Goal: Task Accomplishment & Management: Use online tool/utility

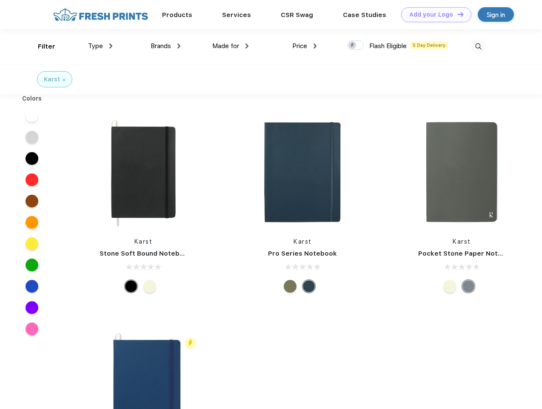
click at [433, 14] on link "Add your Logo Design Tool" at bounding box center [436, 14] width 70 height 15
click at [0, 0] on div "Design Tool" at bounding box center [0, 0] width 0 height 0
click at [457, 14] on link "Add your Logo Design Tool" at bounding box center [436, 14] width 70 height 15
click at [41, 46] on div "Filter" at bounding box center [46, 47] width 17 height 10
click at [100, 46] on span "Type" at bounding box center [95, 46] width 15 height 8
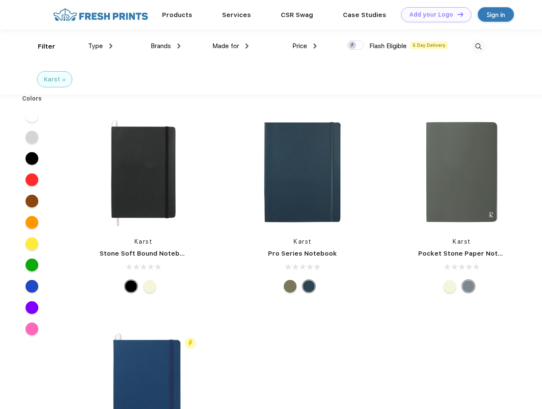
click at [166, 46] on span "Brands" at bounding box center [161, 46] width 20 height 8
click at [231, 46] on span "Made for" at bounding box center [225, 46] width 27 height 8
click at [305, 46] on span "Price" at bounding box center [299, 46] width 15 height 8
click at [356, 46] on div at bounding box center [355, 44] width 17 height 9
click at [353, 46] on input "checkbox" at bounding box center [350, 43] width 6 height 6
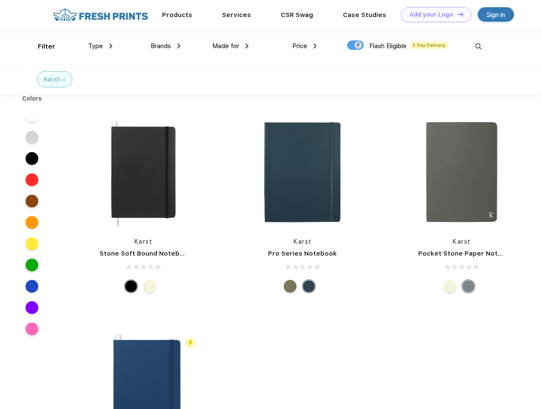
click at [478, 46] on img at bounding box center [479, 47] width 14 height 14
